Goal: Task Accomplishment & Management: Manage account settings

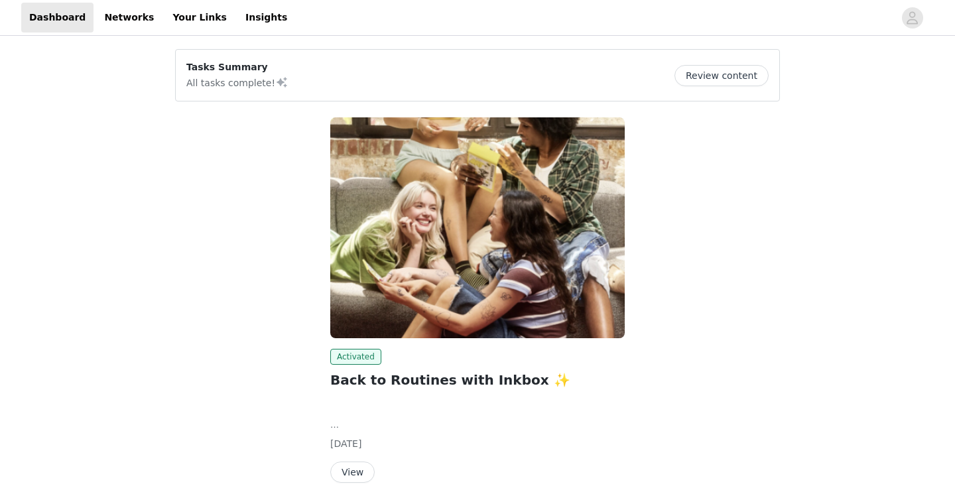
scroll to position [49, 0]
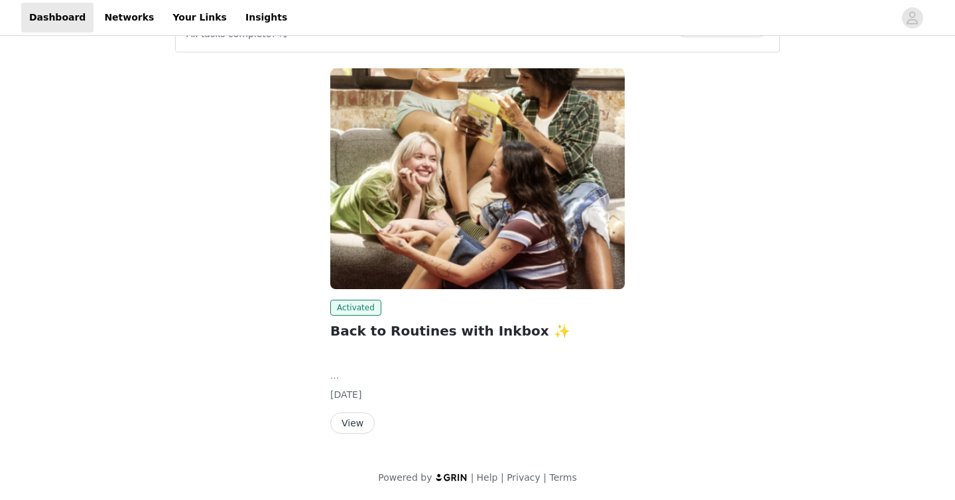
click at [356, 422] on button "View" at bounding box center [352, 423] width 44 height 21
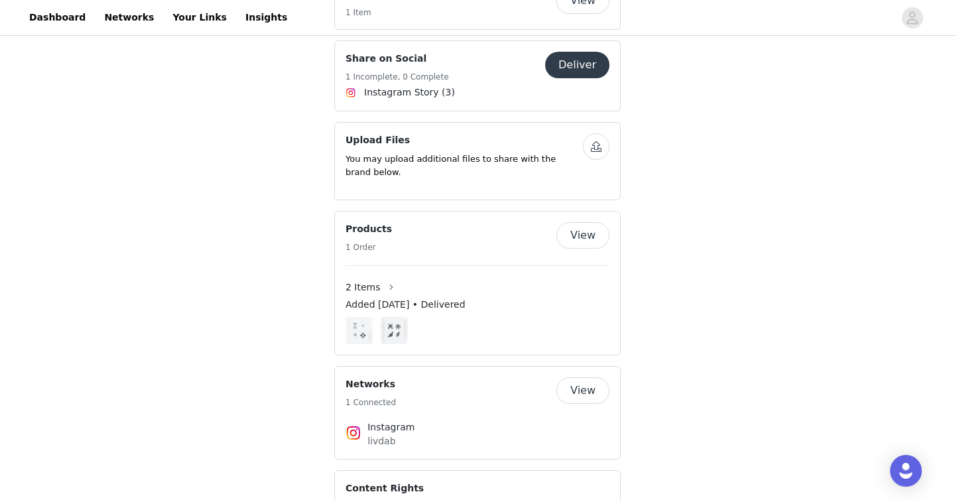
scroll to position [850, 0]
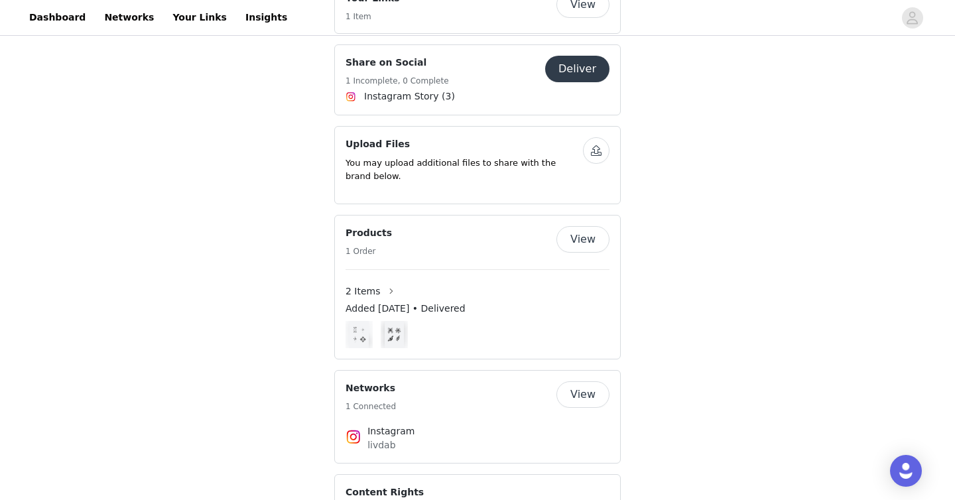
click at [579, 226] on button "View" at bounding box center [583, 239] width 53 height 27
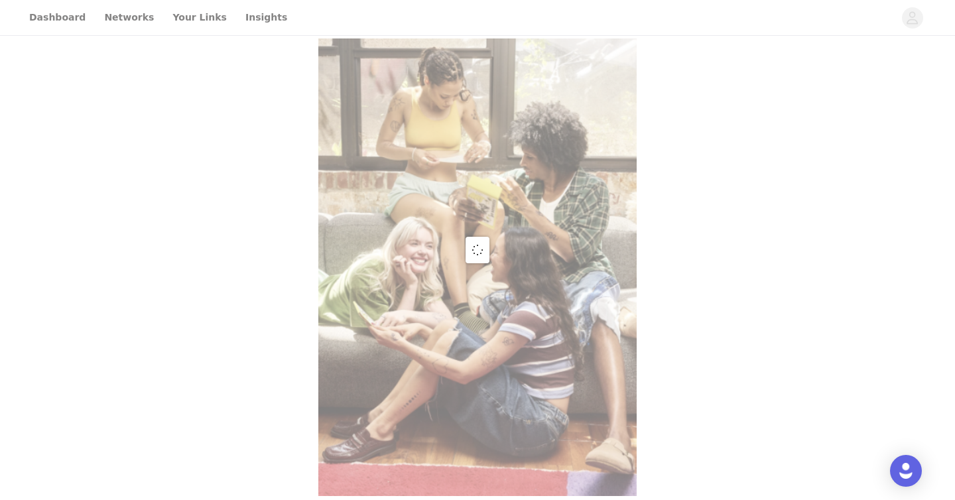
scroll to position [12, 0]
